Goal: Use online tool/utility: Utilize a website feature to perform a specific function

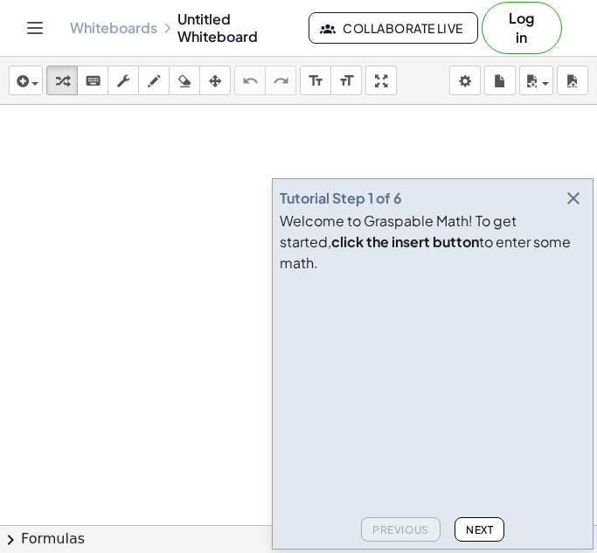
click at [576, 209] on icon "button" at bounding box center [573, 198] width 21 height 21
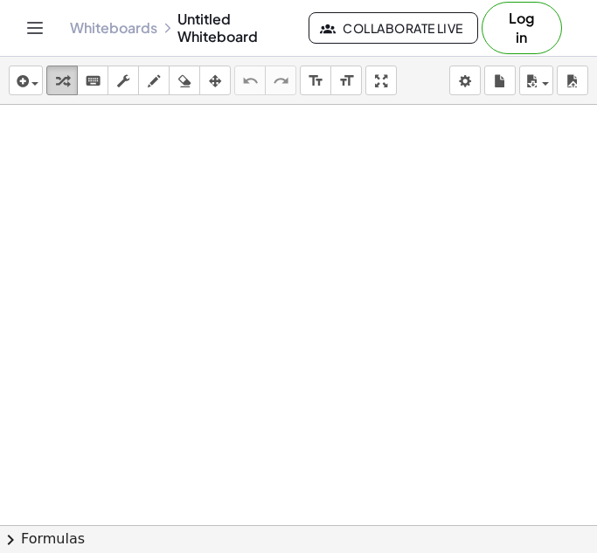
click at [57, 80] on icon "button" at bounding box center [62, 81] width 12 height 21
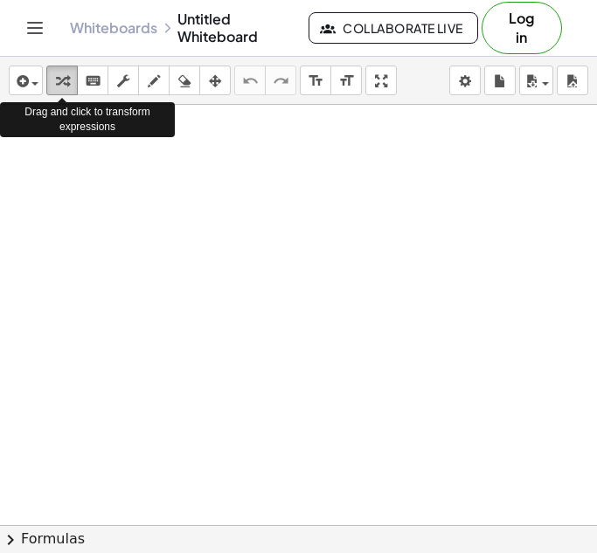
click at [66, 83] on icon "button" at bounding box center [62, 81] width 12 height 21
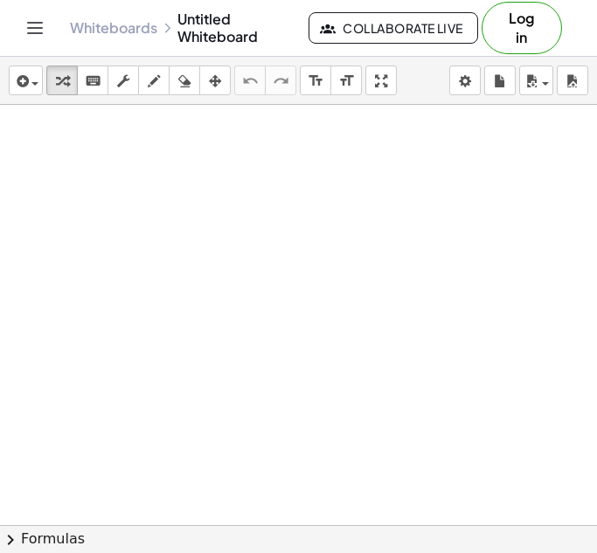
drag, startPoint x: 66, startPoint y: 88, endPoint x: 122, endPoint y: 228, distance: 150.9
click at [122, 228] on div "insert select one: Math Expression Function Text Youtube Video Graphing Geometr…" at bounding box center [298, 305] width 597 height 496
drag, startPoint x: 66, startPoint y: 81, endPoint x: 91, endPoint y: 164, distance: 86.8
click at [91, 164] on div "insert select one: Math Expression Function Text Youtube Video Graphing Geometr…" at bounding box center [298, 305] width 597 height 496
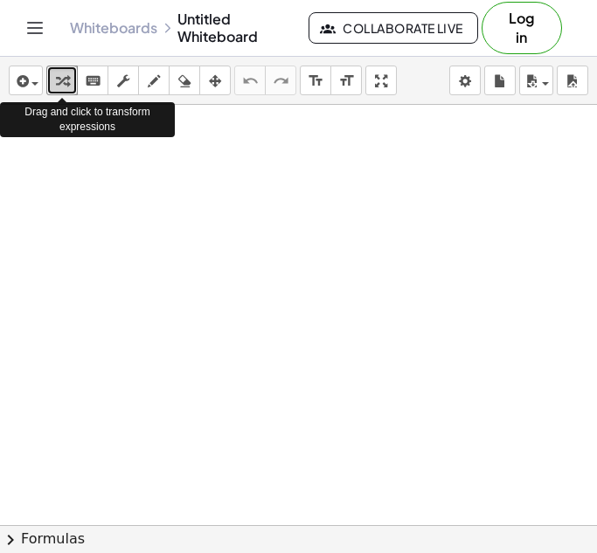
click at [53, 82] on div "button" at bounding box center [62, 80] width 23 height 21
click at [56, 84] on icon "button" at bounding box center [62, 81] width 12 height 21
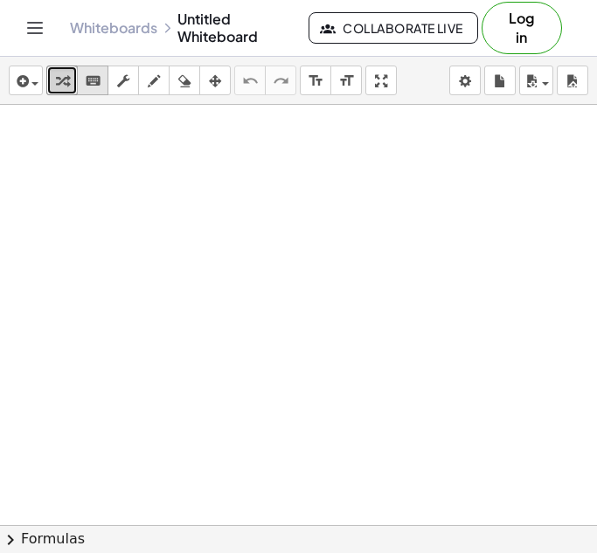
click at [89, 81] on icon "keyboard" at bounding box center [93, 81] width 17 height 21
click at [61, 87] on icon "button" at bounding box center [62, 81] width 12 height 21
click at [59, 70] on div "button" at bounding box center [62, 80] width 23 height 21
drag, startPoint x: 59, startPoint y: 69, endPoint x: 96, endPoint y: 220, distance: 155.6
click at [96, 220] on div "insert select one: Math Expression Function Text Youtube Video Graphing Geometr…" at bounding box center [298, 305] width 597 height 496
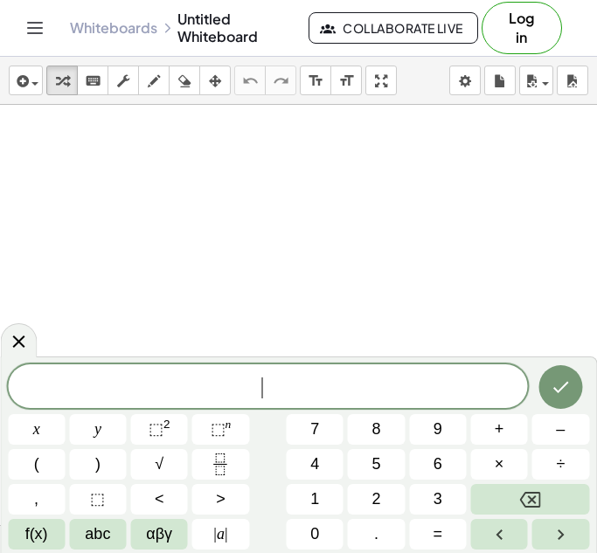
drag, startPoint x: 96, startPoint y: 220, endPoint x: 127, endPoint y: 232, distance: 32.6
click at [574, 389] on button "Done" at bounding box center [560, 387] width 44 height 44
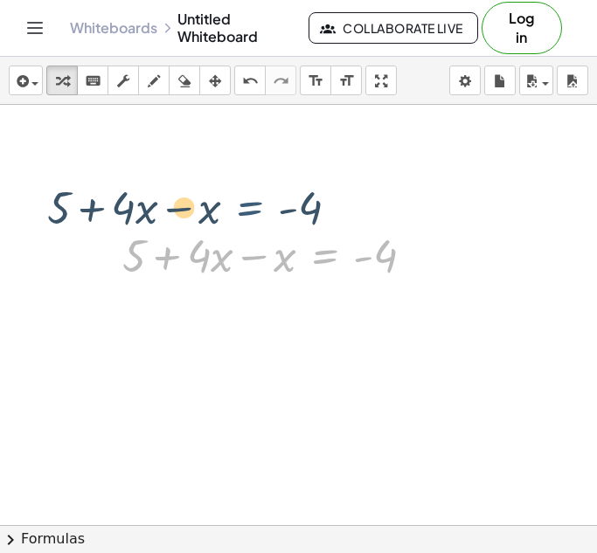
drag, startPoint x: 322, startPoint y: 255, endPoint x: 248, endPoint y: 198, distance: 93.5
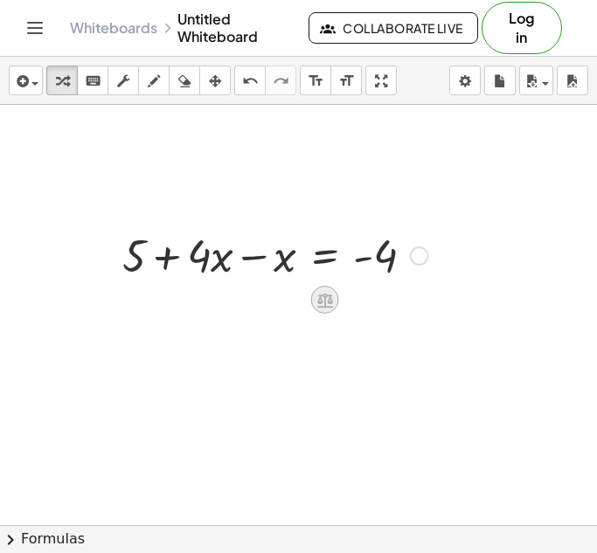
click at [320, 301] on icon at bounding box center [325, 300] width 16 height 15
click at [135, 264] on div at bounding box center [275, 254] width 323 height 59
